Goal: Task Accomplishment & Management: Use online tool/utility

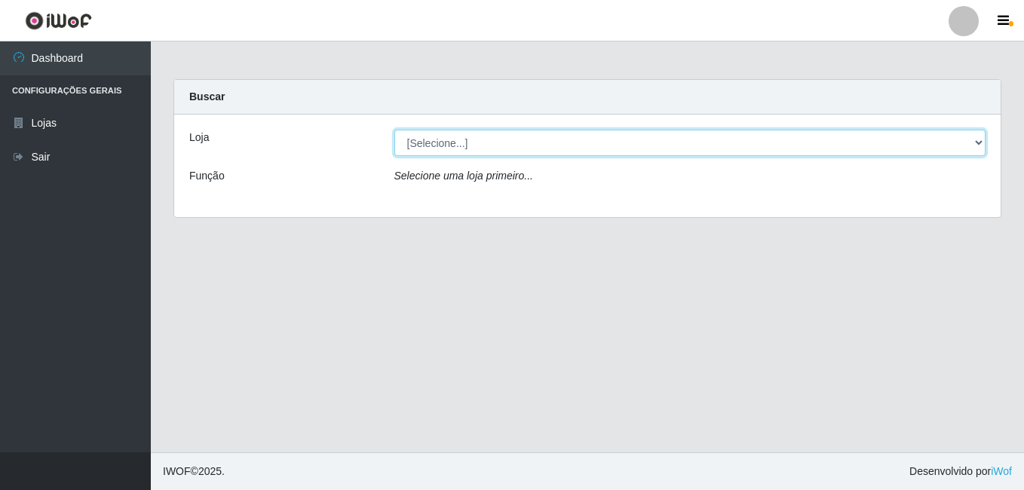
click at [957, 139] on select "[Selecione...] Bemais Supermercados - B9 Bessa" at bounding box center [690, 143] width 592 height 26
select select "410"
click at [394, 130] on select "[Selecione...] Bemais Supermercados - B9 Bessa" at bounding box center [690, 143] width 592 height 26
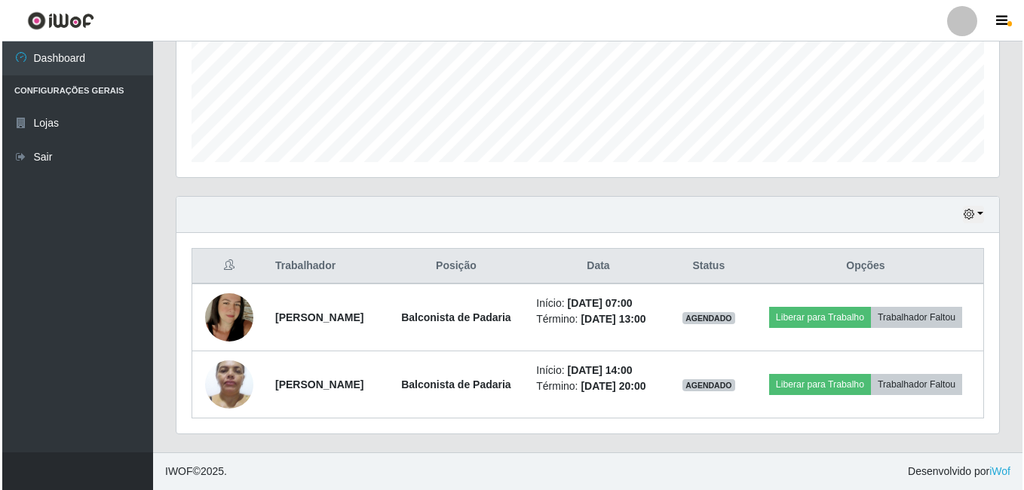
scroll to position [400, 0]
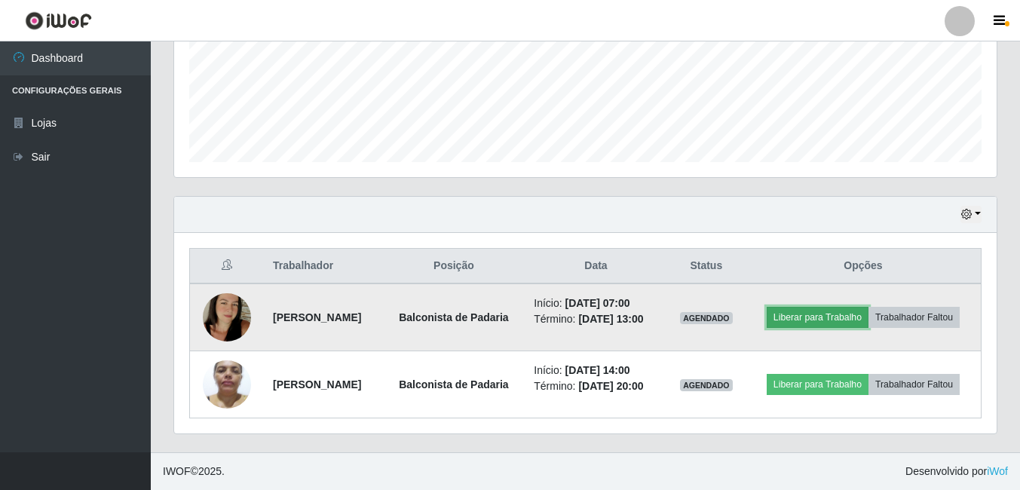
click at [869, 307] on button "Liberar para Trabalho" at bounding box center [818, 317] width 102 height 21
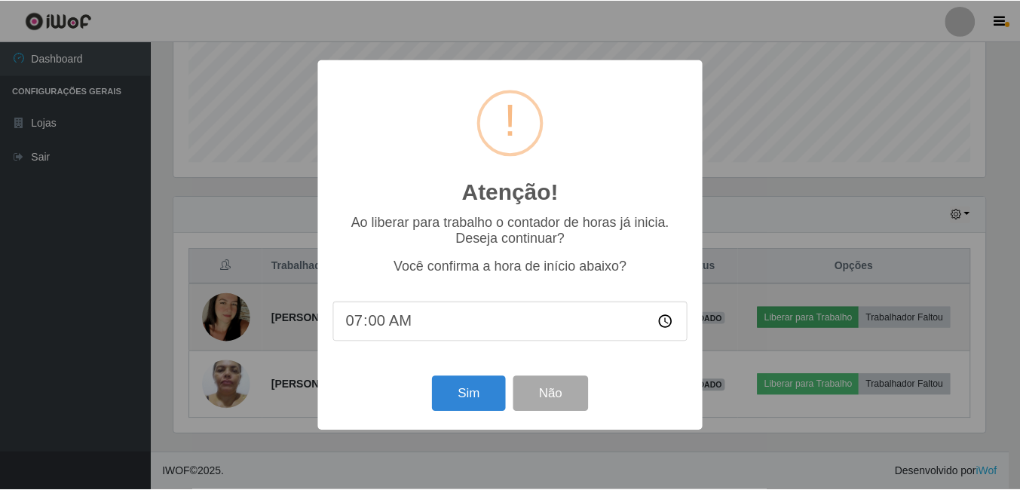
scroll to position [313, 815]
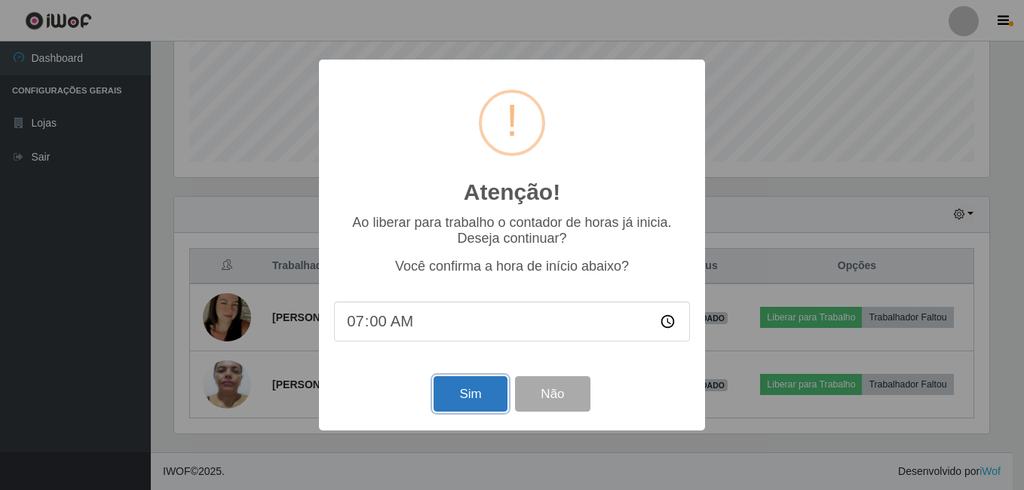
click at [455, 393] on button "Sim" at bounding box center [470, 393] width 73 height 35
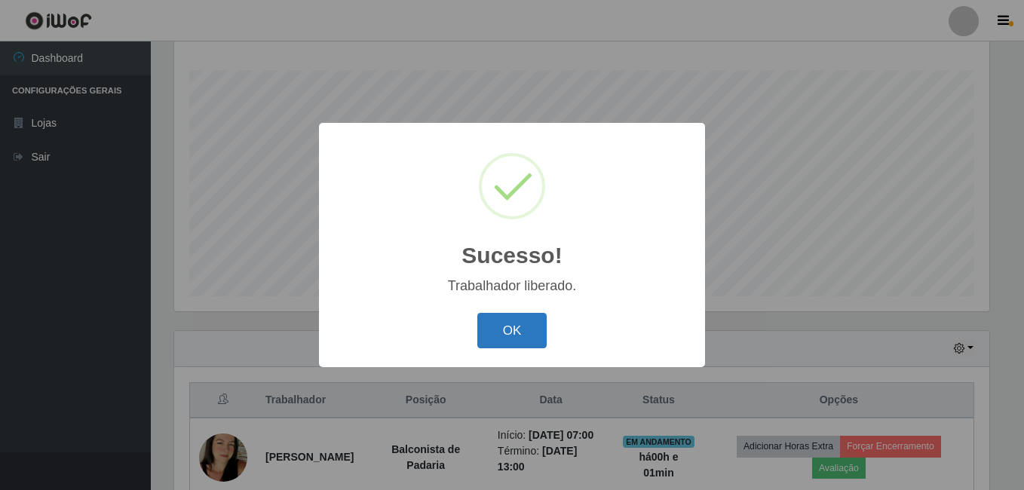
click at [514, 331] on button "OK" at bounding box center [512, 330] width 70 height 35
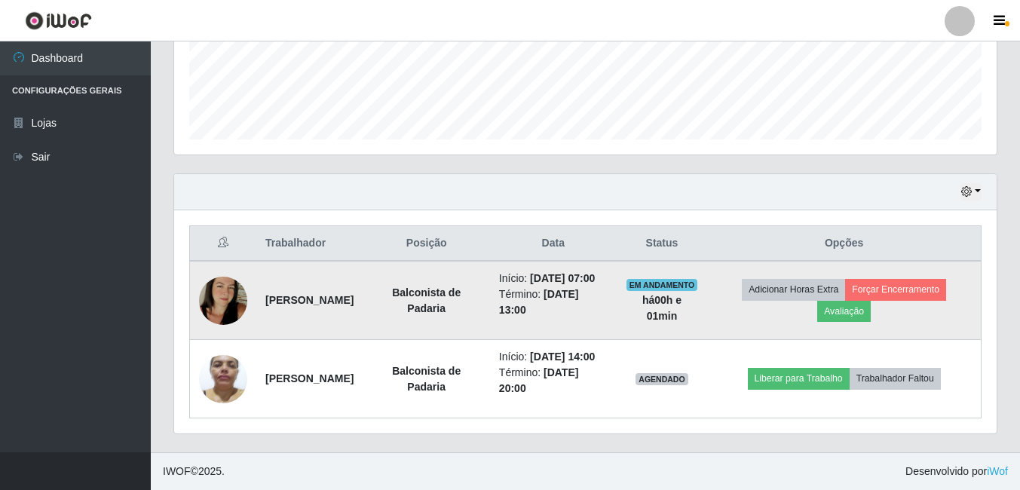
scroll to position [431, 0]
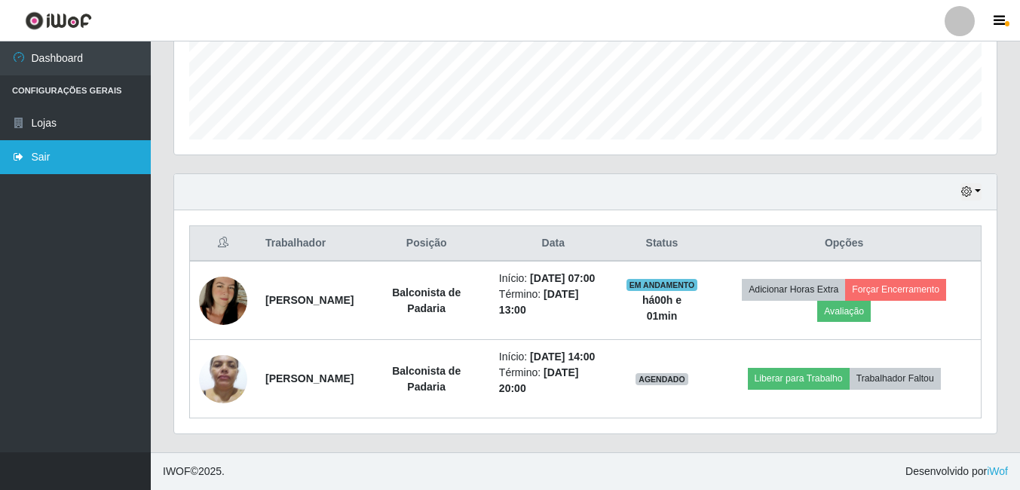
click at [40, 155] on link "Sair" at bounding box center [75, 157] width 151 height 34
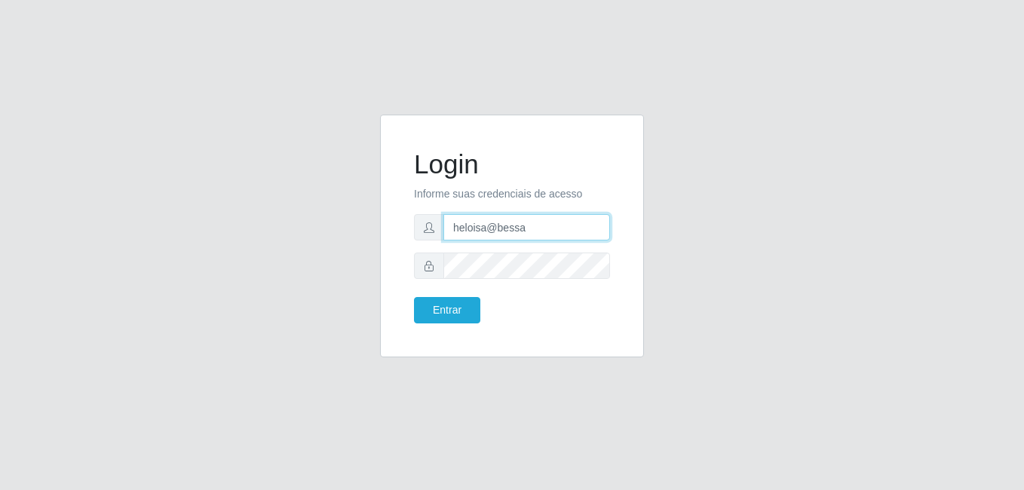
click at [541, 228] on input "heloisa@bessa" at bounding box center [526, 227] width 167 height 26
type input "h"
type input "f"
type input "F"
type input "f"
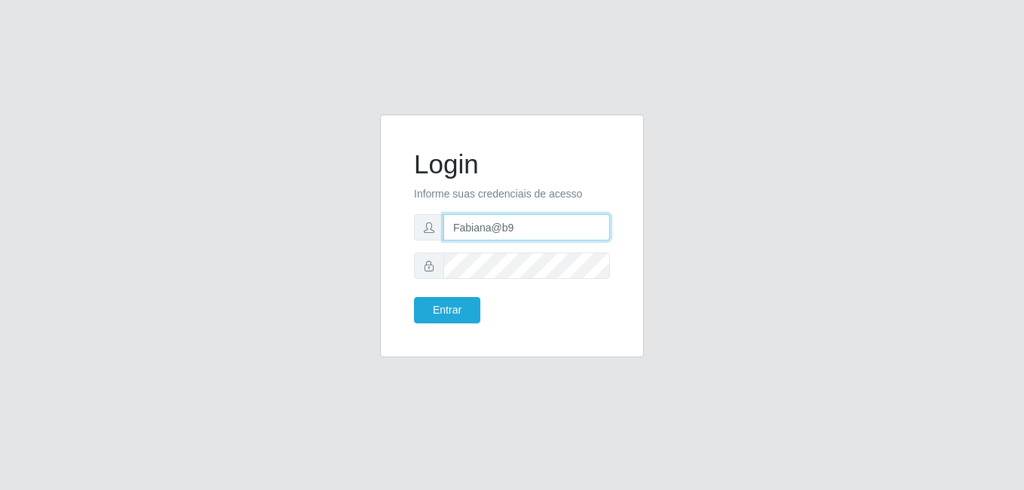
type input "Fabiana@b9"
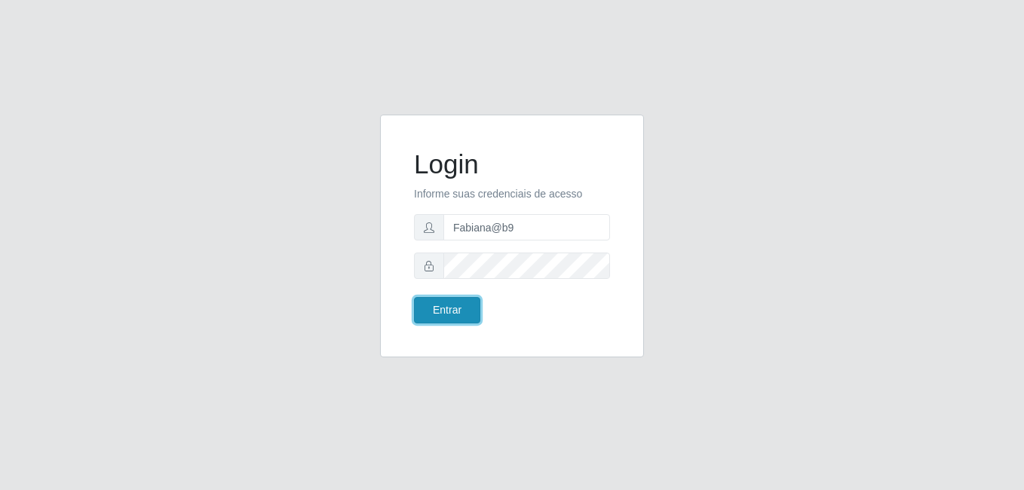
click at [459, 302] on button "Entrar" at bounding box center [447, 310] width 66 height 26
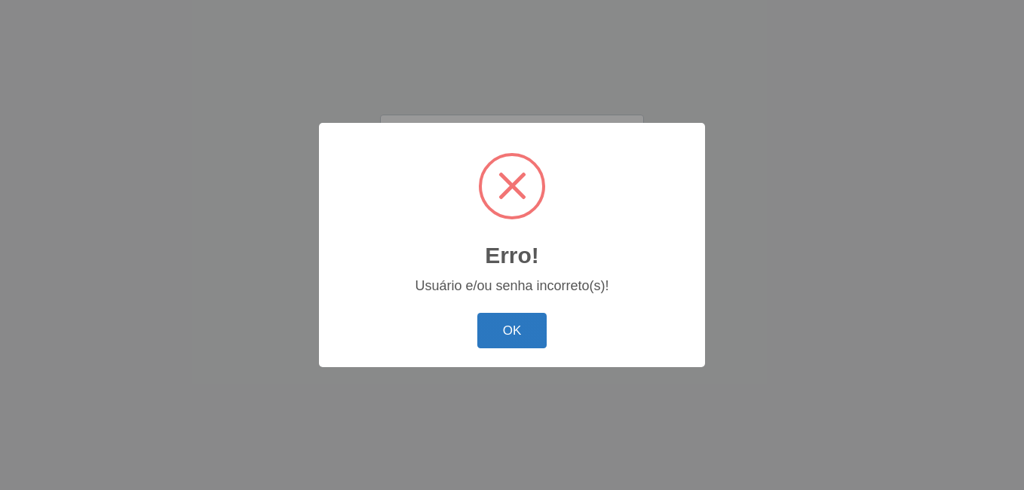
click at [495, 326] on button "OK" at bounding box center [512, 330] width 70 height 35
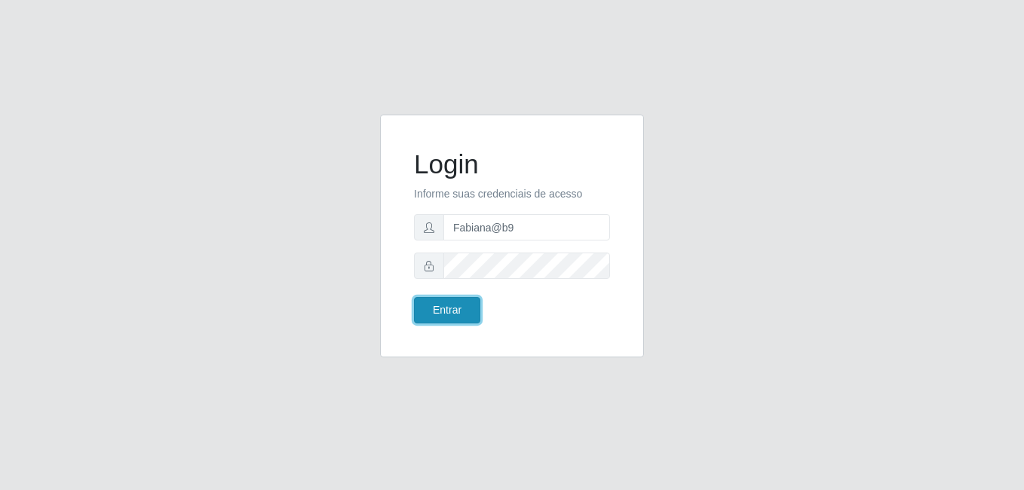
click at [437, 308] on button "Entrar" at bounding box center [447, 310] width 66 height 26
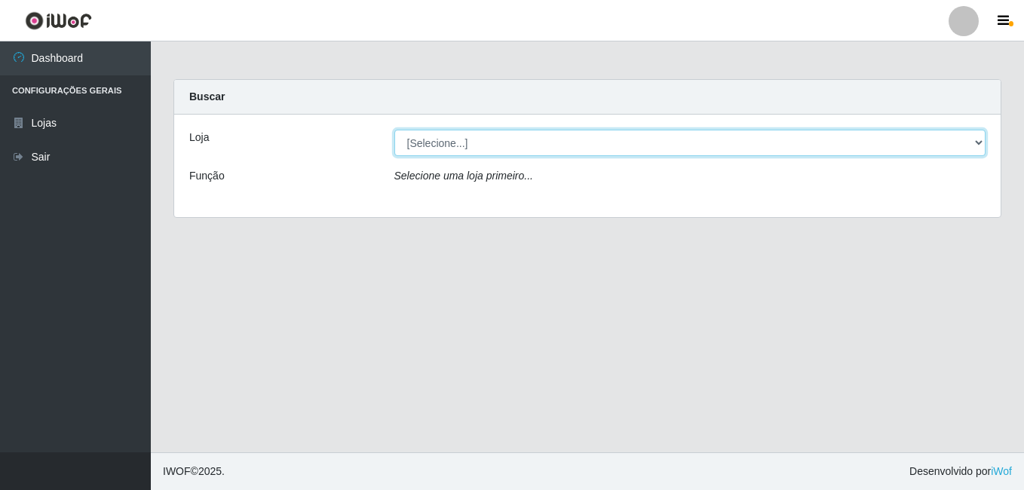
click at [920, 144] on select "[Selecione...] Bemais Supermercados - B9 Bessa" at bounding box center [690, 143] width 592 height 26
select select "410"
click at [394, 130] on select "[Selecione...] Bemais Supermercados - B9 Bessa" at bounding box center [690, 143] width 592 height 26
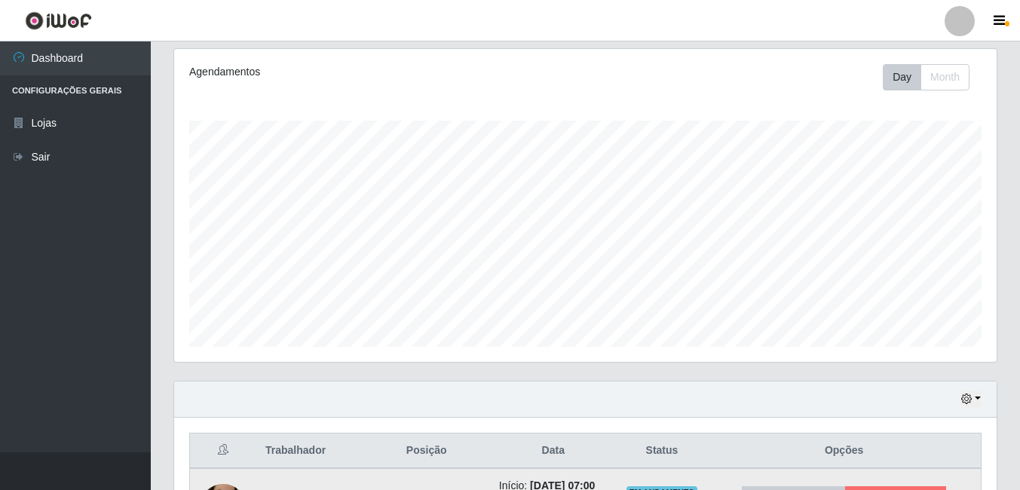
scroll to position [431, 0]
